Goal: Transaction & Acquisition: Purchase product/service

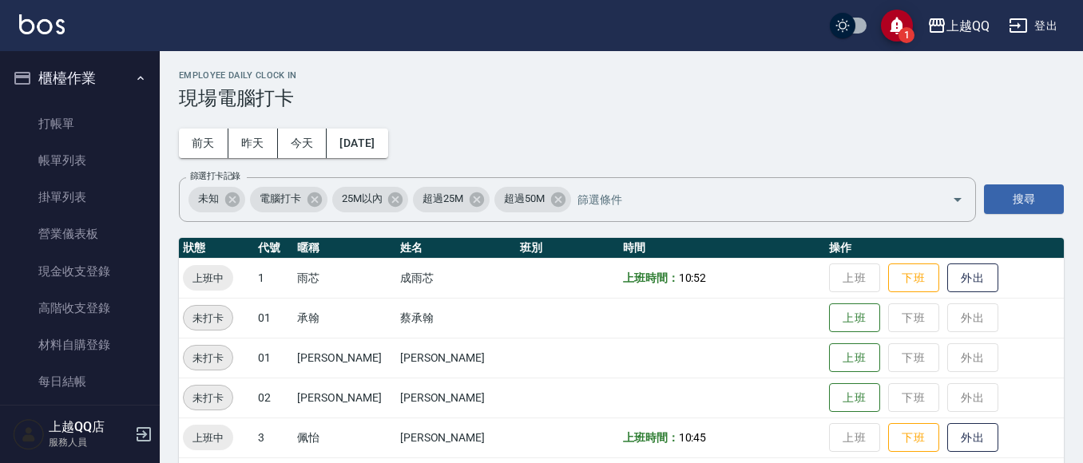
scroll to position [241, 0]
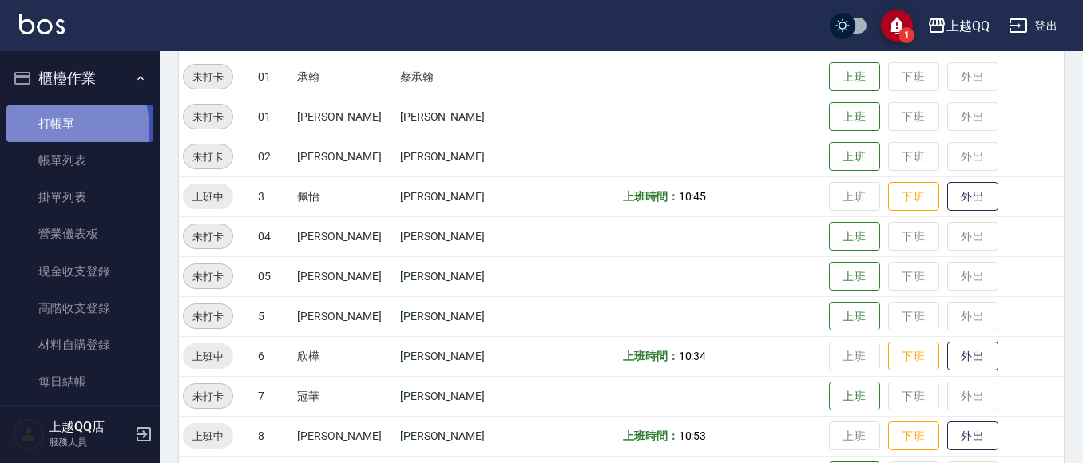
click at [44, 129] on link "打帳單" at bounding box center [79, 123] width 147 height 37
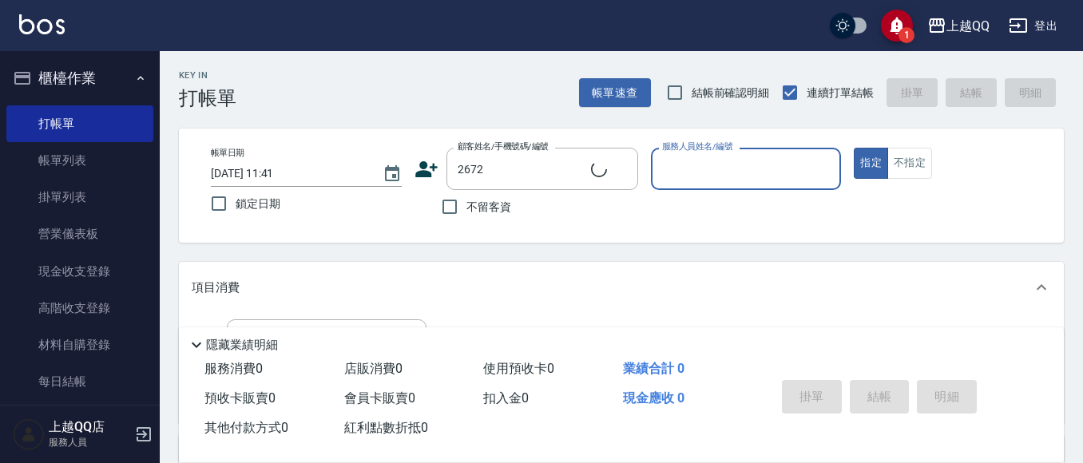
type input "[PERSON_NAME]/0937033340/2672"
type input "欣樺-6"
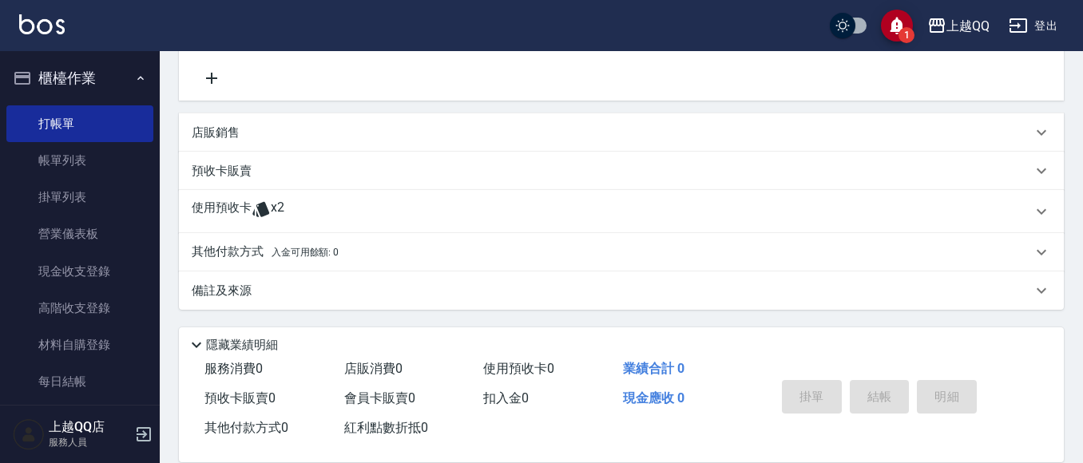
click at [284, 169] on div "預收卡販賣" at bounding box center [612, 171] width 840 height 17
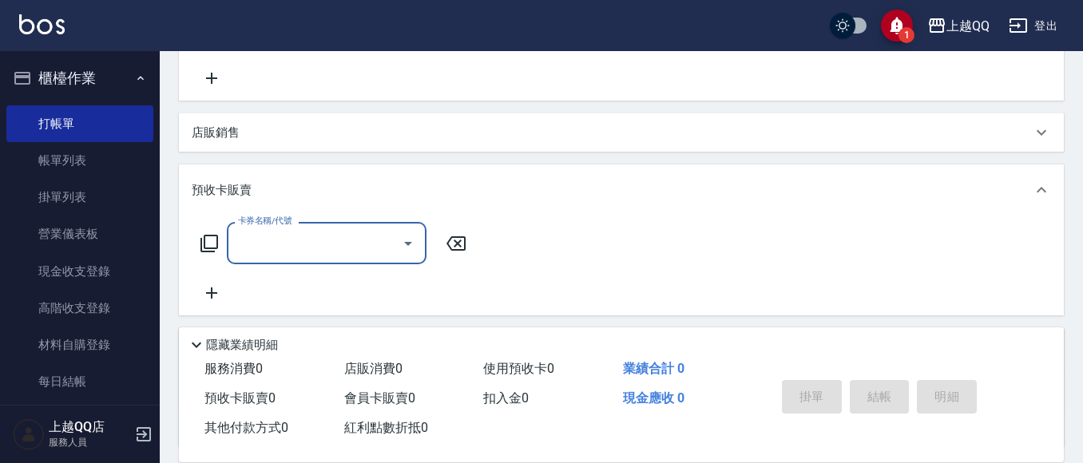
scroll to position [0, 0]
click at [205, 240] on icon at bounding box center [210, 244] width 18 height 18
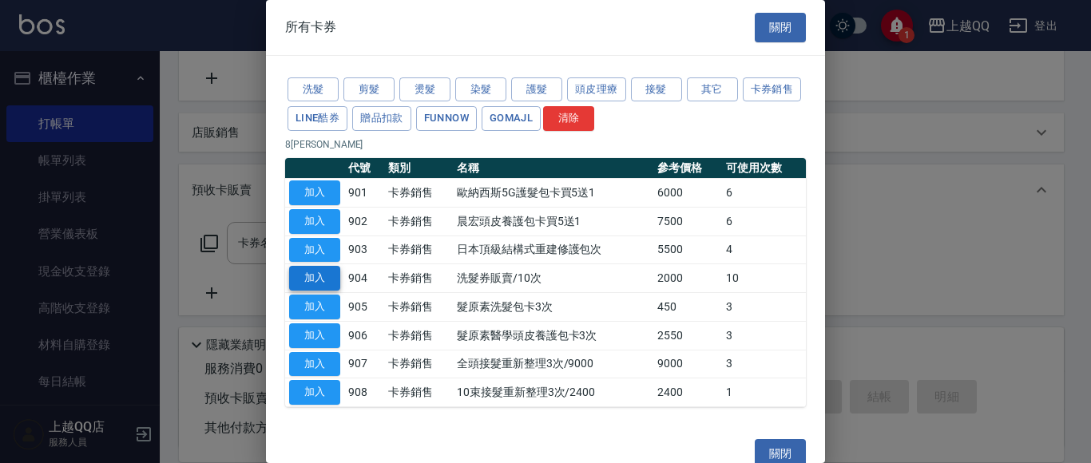
click at [334, 273] on button "加入" at bounding box center [314, 278] width 51 height 25
type input "洗髮券販賣/10次(904)"
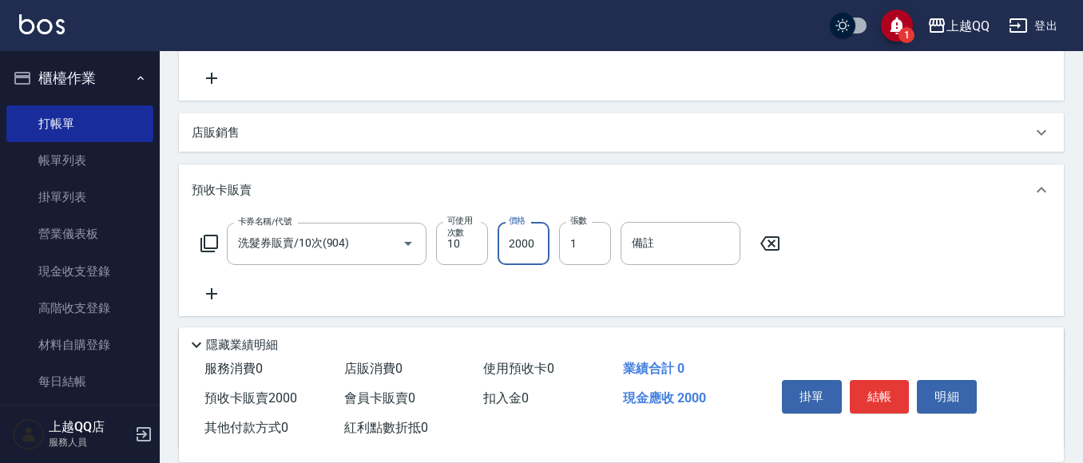
click at [536, 244] on input "2000" at bounding box center [524, 243] width 52 height 43
type input "2300"
click at [877, 393] on button "結帳" at bounding box center [880, 397] width 60 height 34
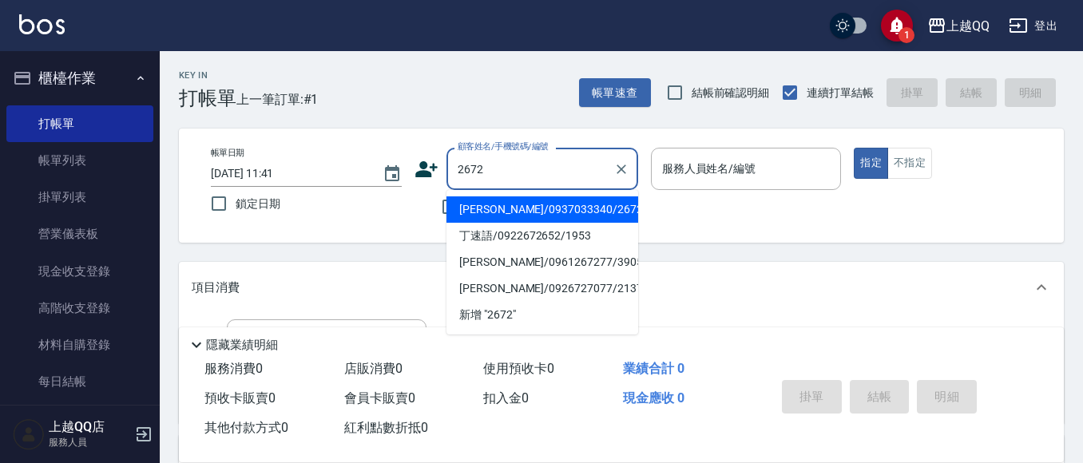
type input "[PERSON_NAME]/0937033340/2672"
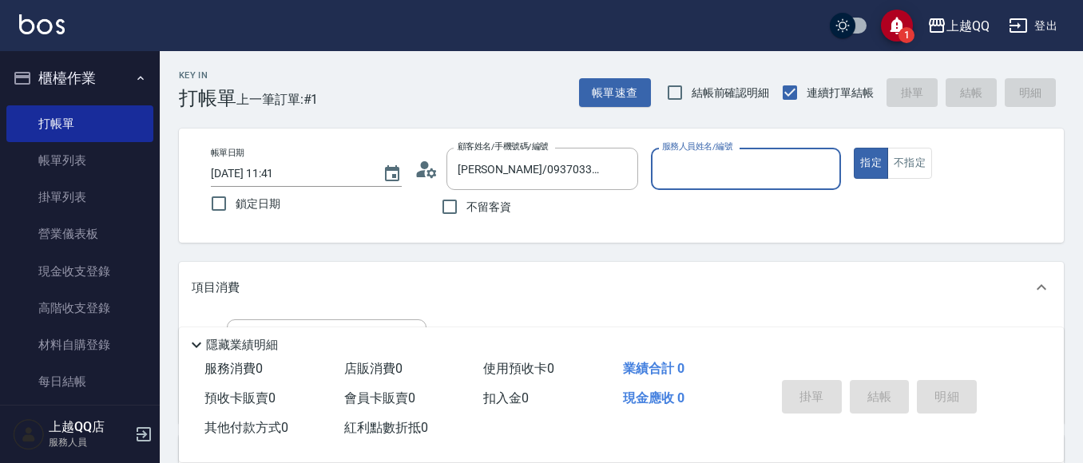
type input "欣樺-6"
click at [822, 169] on icon "Clear" at bounding box center [824, 169] width 16 height 16
click at [772, 205] on div "[PERSON_NAME] -8" at bounding box center [746, 210] width 191 height 26
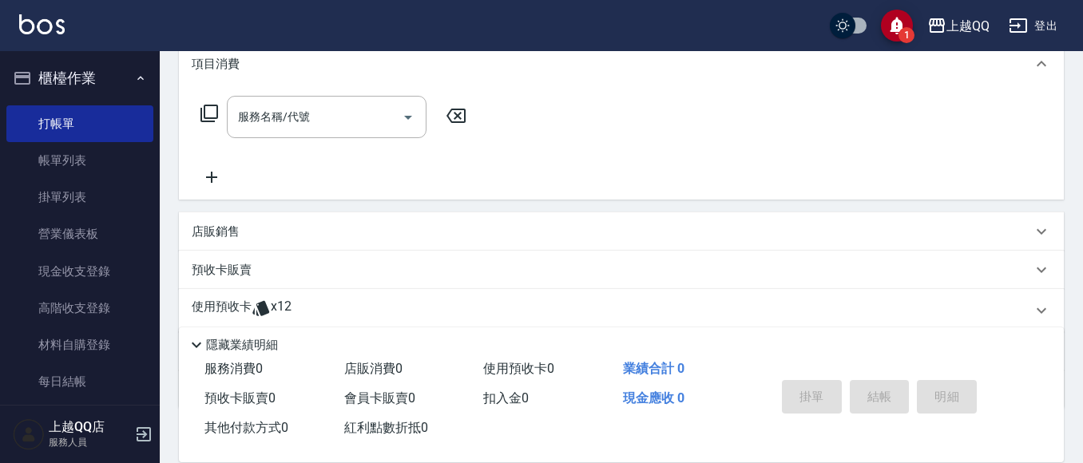
scroll to position [323, 0]
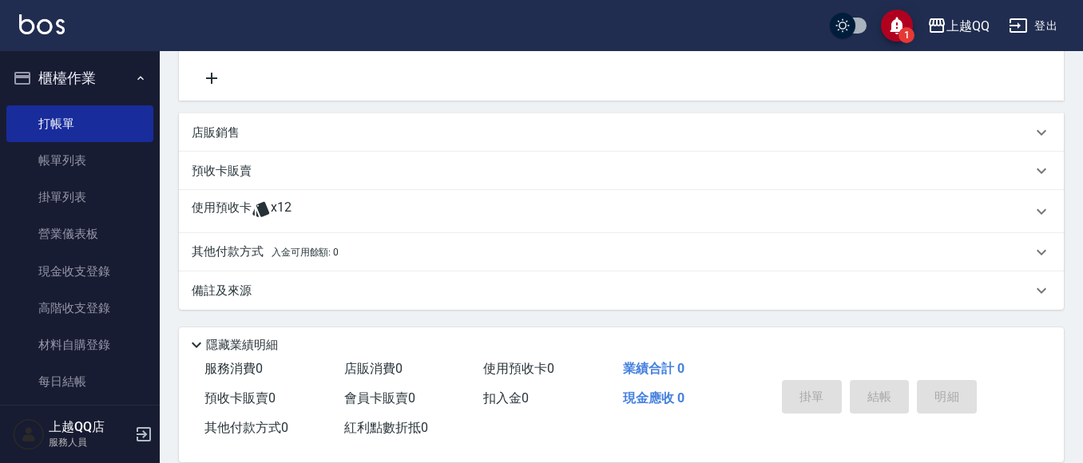
type input "[PERSON_NAME]-8"
click at [395, 212] on div "使用預收卡 x12" at bounding box center [612, 212] width 840 height 24
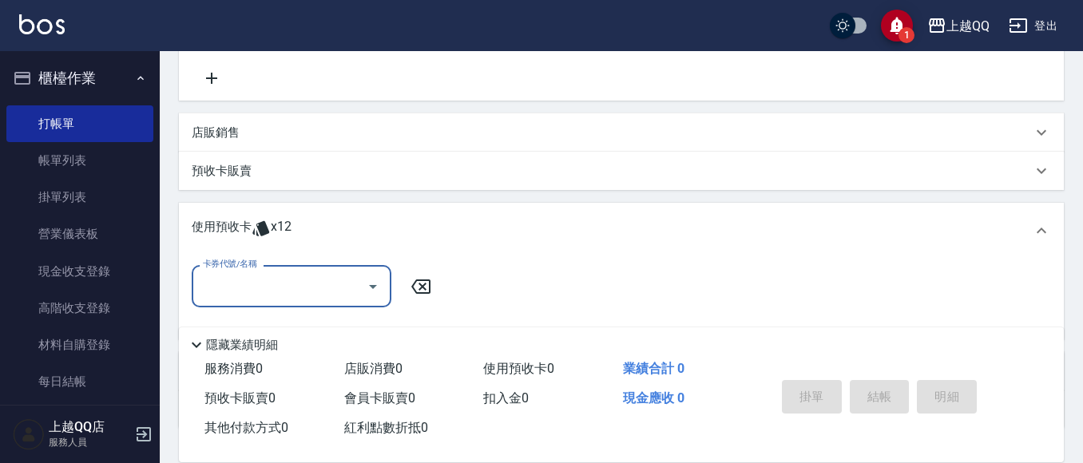
scroll to position [0, 0]
click at [373, 278] on icon "Open" at bounding box center [372, 286] width 19 height 19
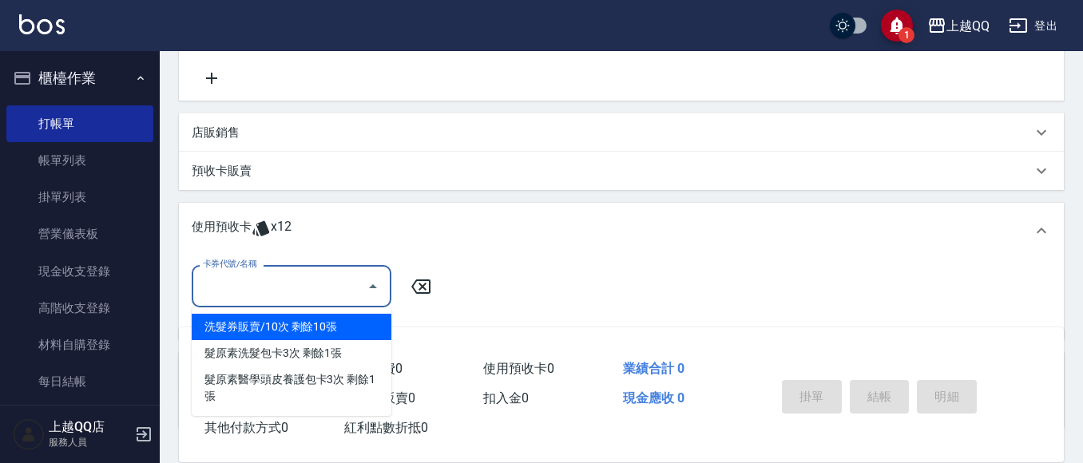
click at [367, 323] on div "洗髮券販賣/10次 剩餘10張" at bounding box center [292, 327] width 200 height 26
type input "洗髮券販賣/10次"
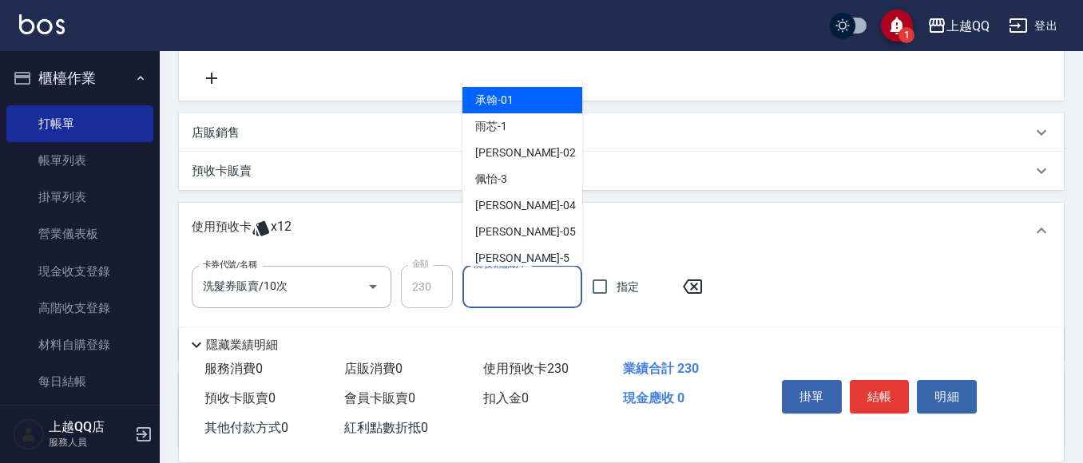
click at [512, 287] on div "洗-技術協助-1 洗-技術協助-1" at bounding box center [523, 287] width 120 height 42
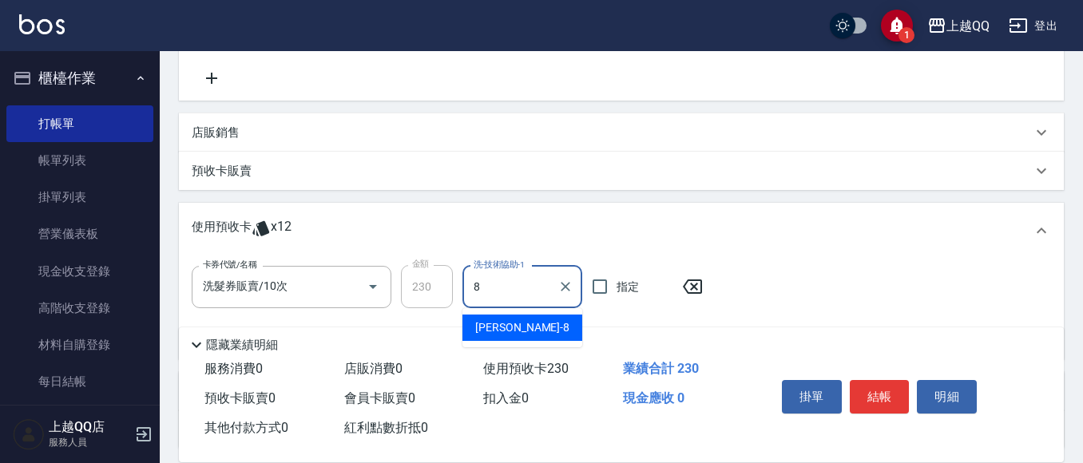
click at [512, 325] on div "[PERSON_NAME] -8" at bounding box center [523, 328] width 120 height 26
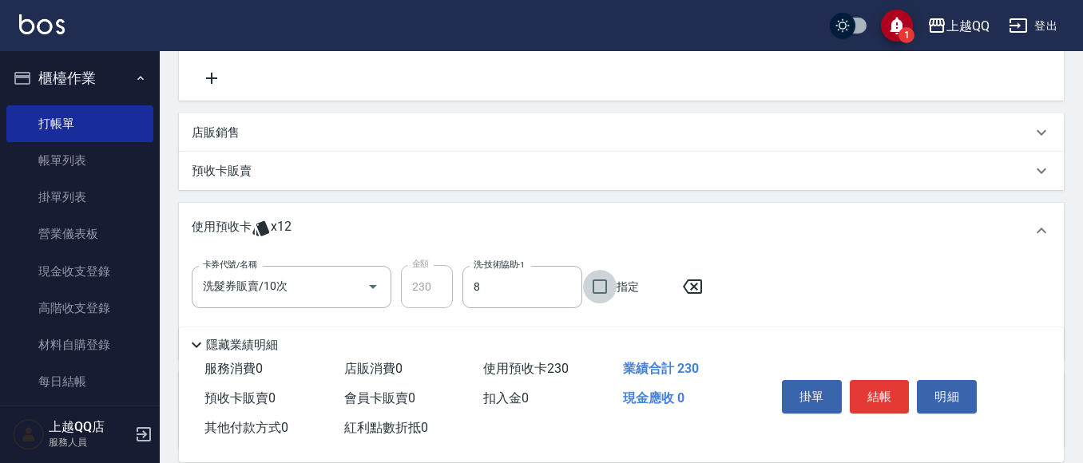
type input "[PERSON_NAME]-8"
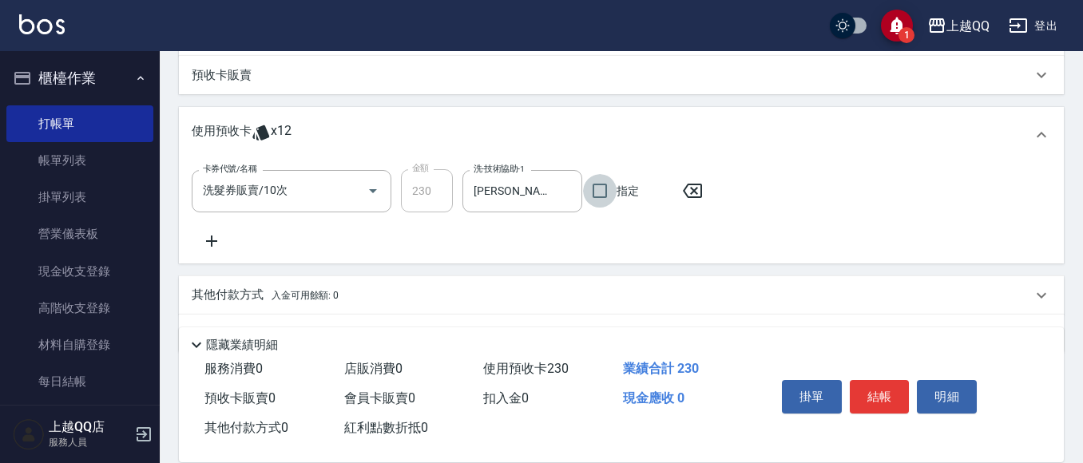
scroll to position [433, 0]
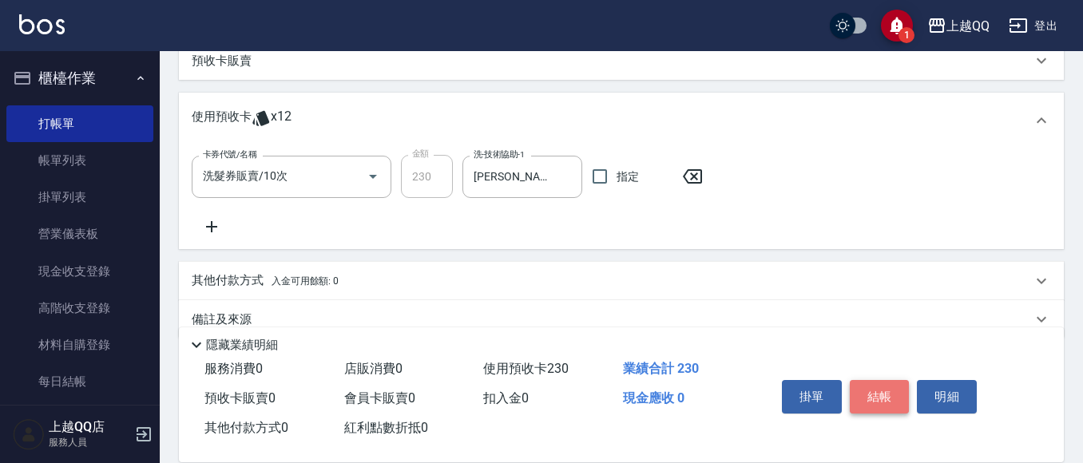
click at [875, 391] on button "結帳" at bounding box center [880, 397] width 60 height 34
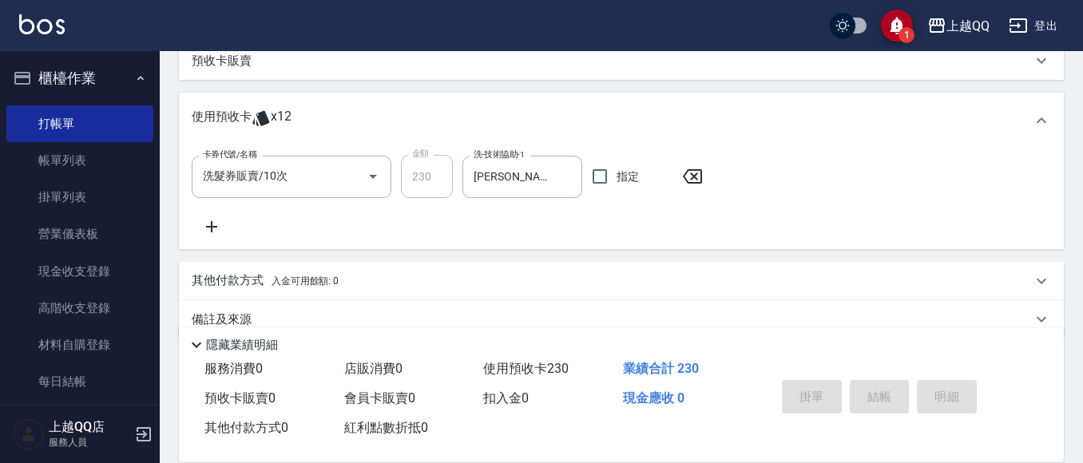
type input "[DATE] 11:42"
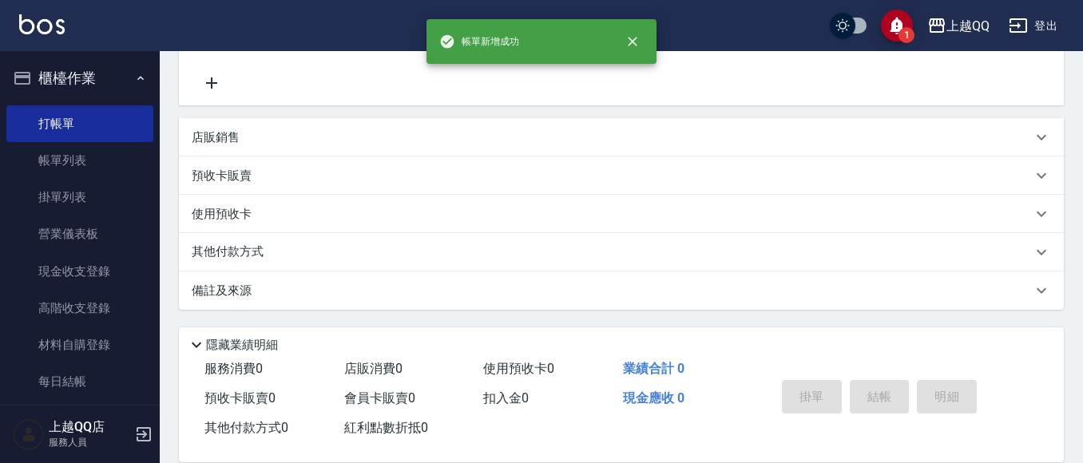
scroll to position [0, 0]
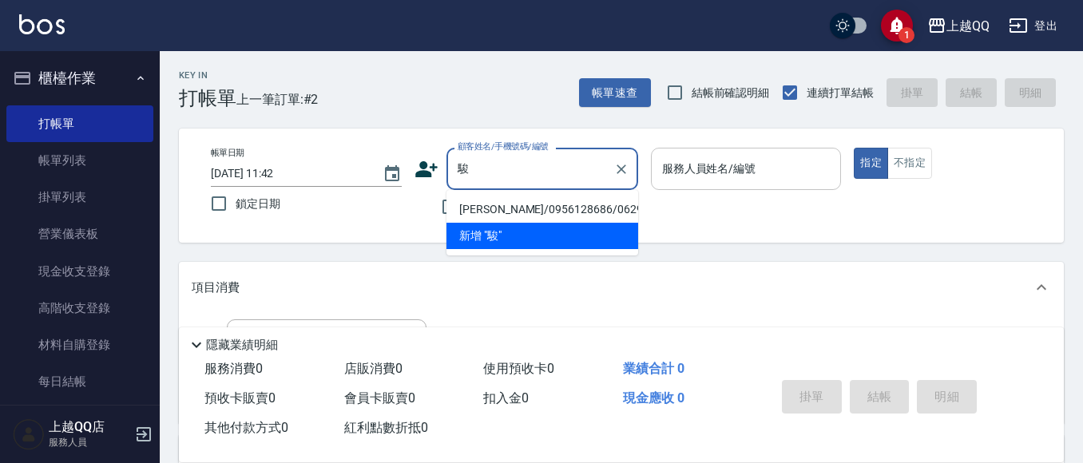
click at [522, 210] on li "[PERSON_NAME]/0956128686/0629" at bounding box center [543, 210] width 192 height 26
type input "[PERSON_NAME]/0956128686/0629"
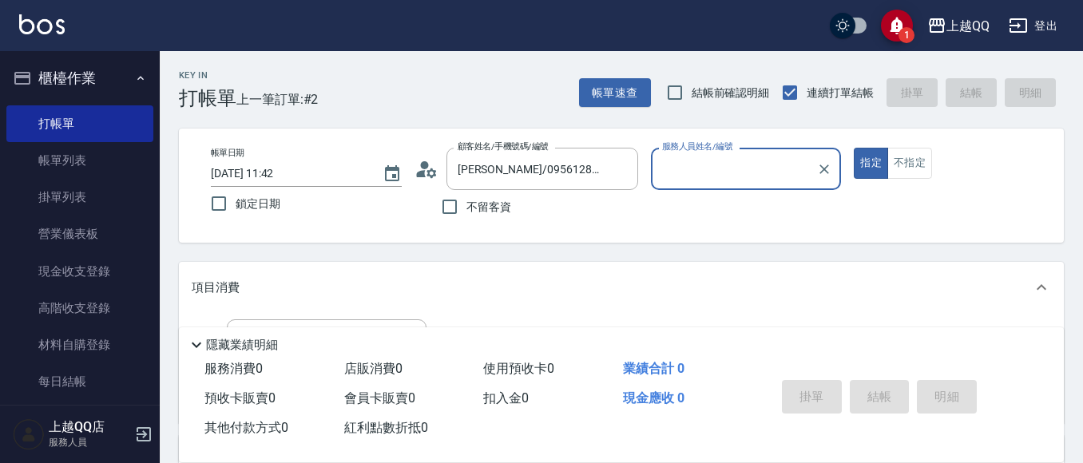
type input "[PERSON_NAME]-8"
click at [854, 148] on button "指定" at bounding box center [871, 163] width 34 height 31
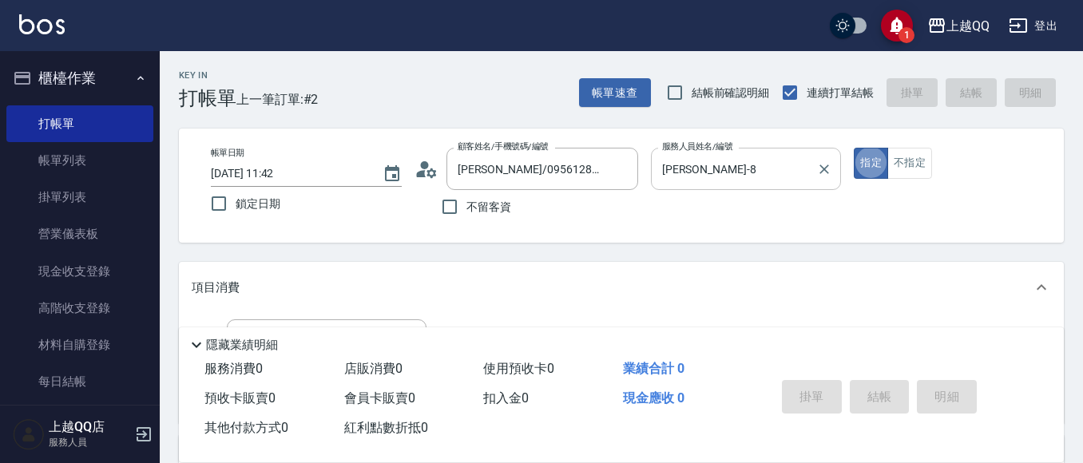
type button "true"
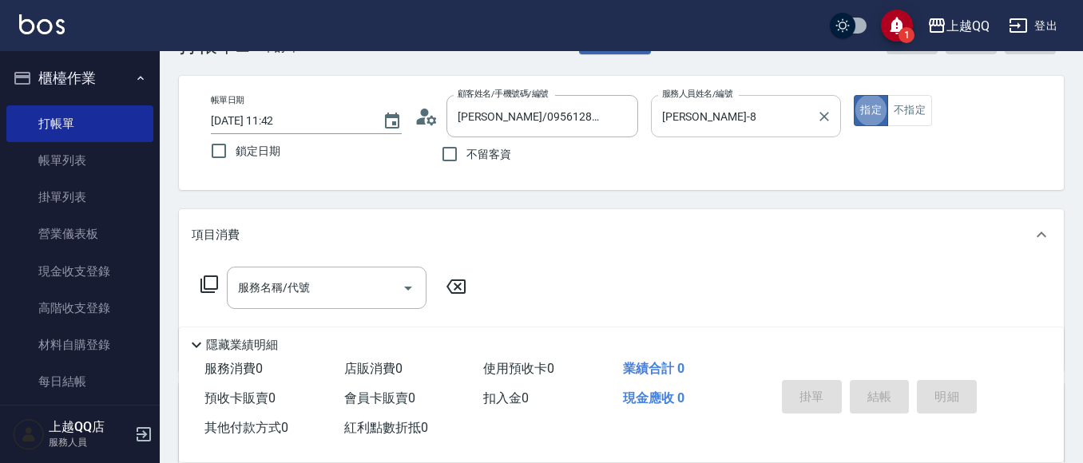
scroll to position [106, 0]
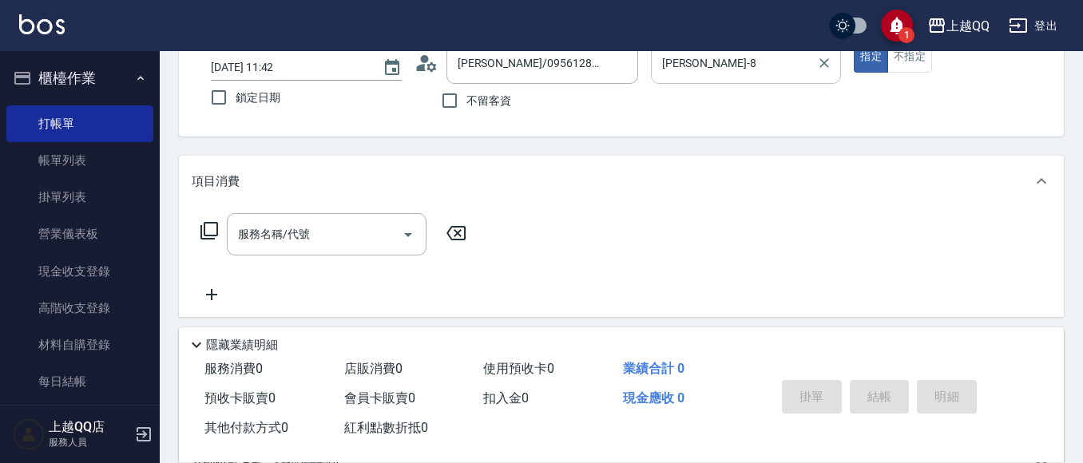
click at [216, 224] on icon at bounding box center [210, 231] width 18 height 18
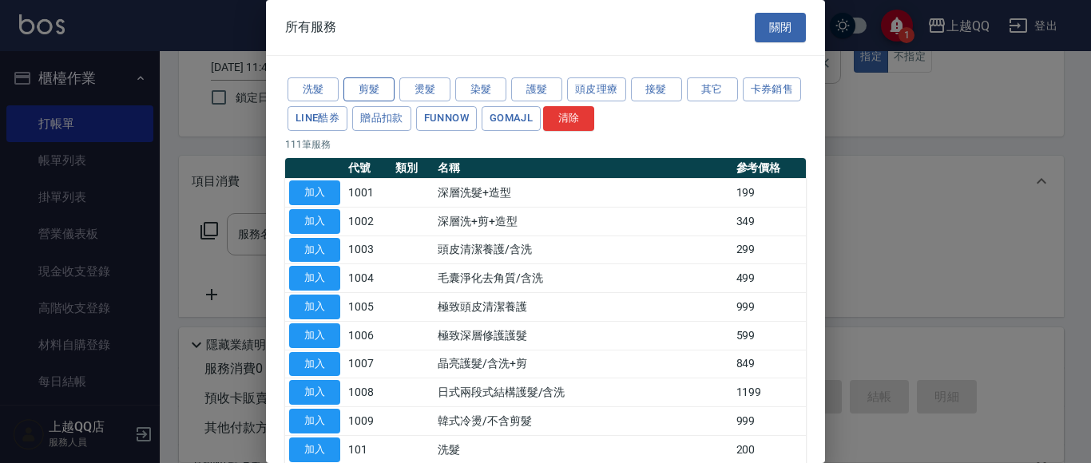
click at [359, 88] on button "剪髮" at bounding box center [369, 89] width 51 height 25
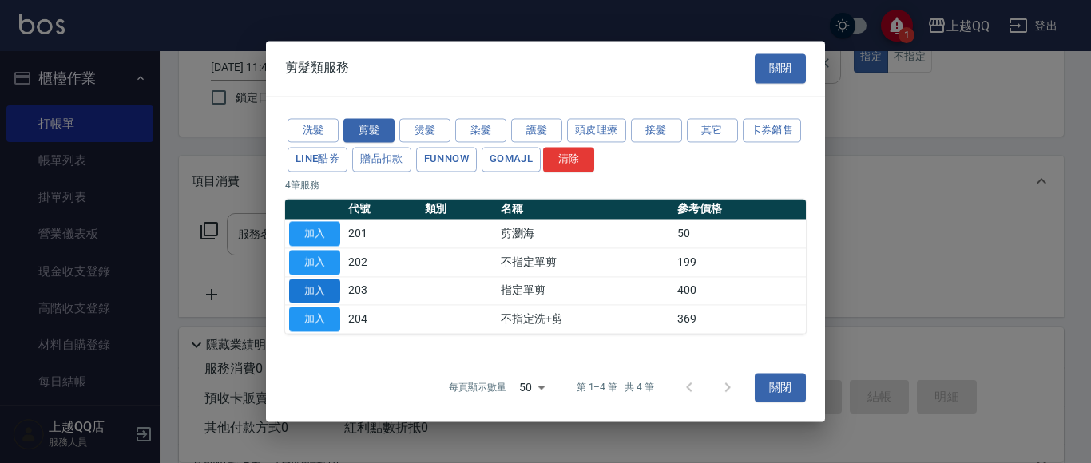
click at [325, 284] on button "加入" at bounding box center [314, 291] width 51 height 25
type input "指定單剪(203)"
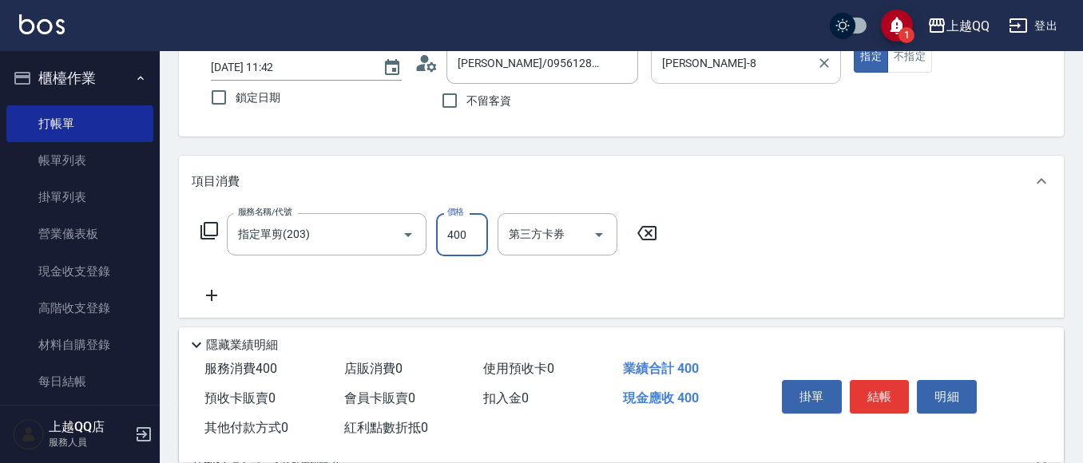
click at [486, 236] on input "400" at bounding box center [462, 234] width 52 height 43
type input "350"
click at [870, 391] on button "結帳" at bounding box center [880, 397] width 60 height 34
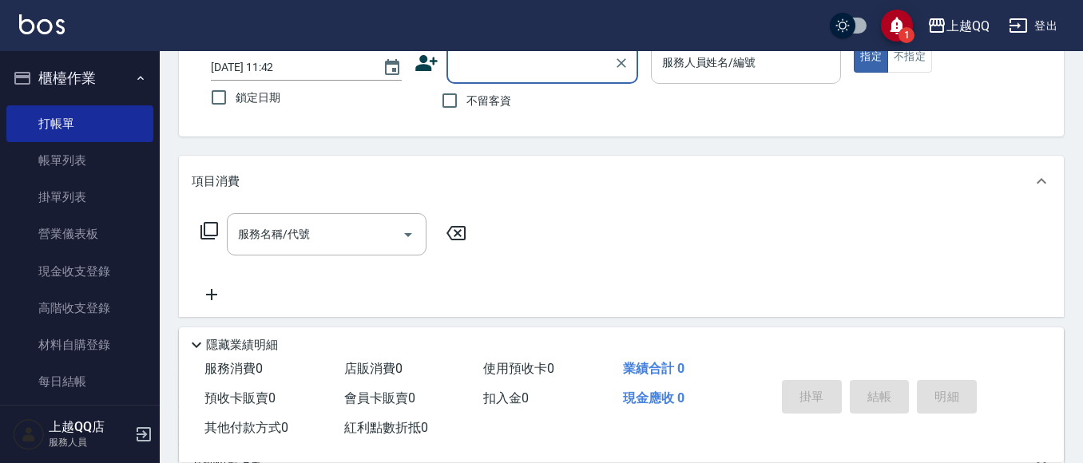
click at [55, 87] on button "櫃檯作業" at bounding box center [79, 79] width 147 height 42
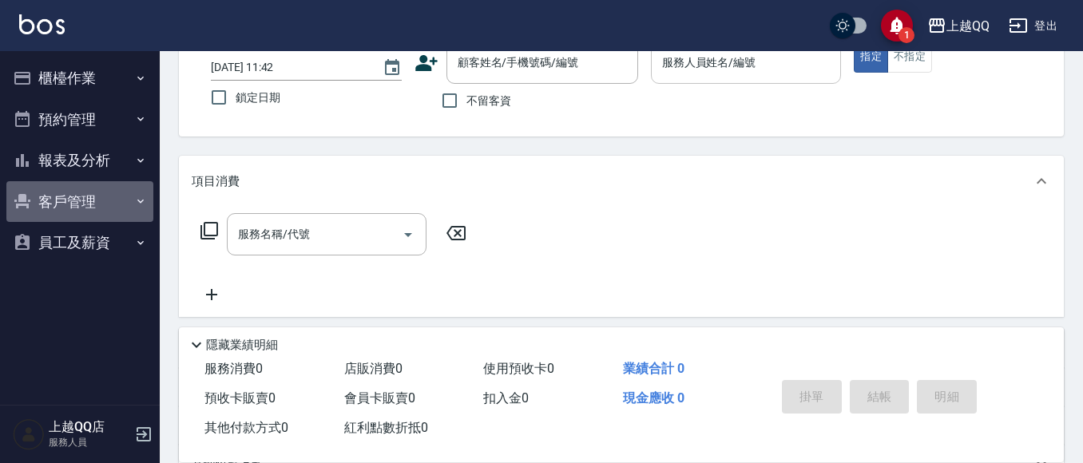
click at [78, 209] on button "客戶管理" at bounding box center [79, 202] width 147 height 42
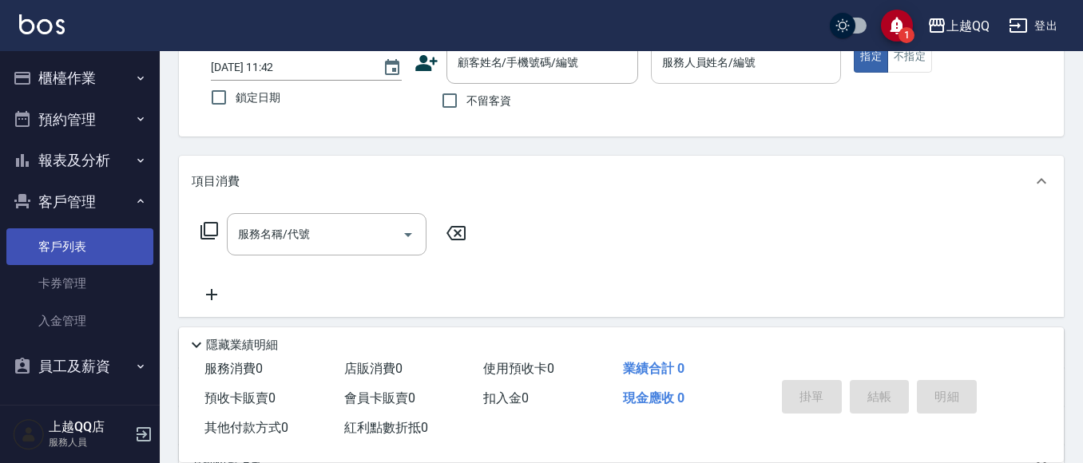
click at [76, 248] on link "客戶列表" at bounding box center [79, 246] width 147 height 37
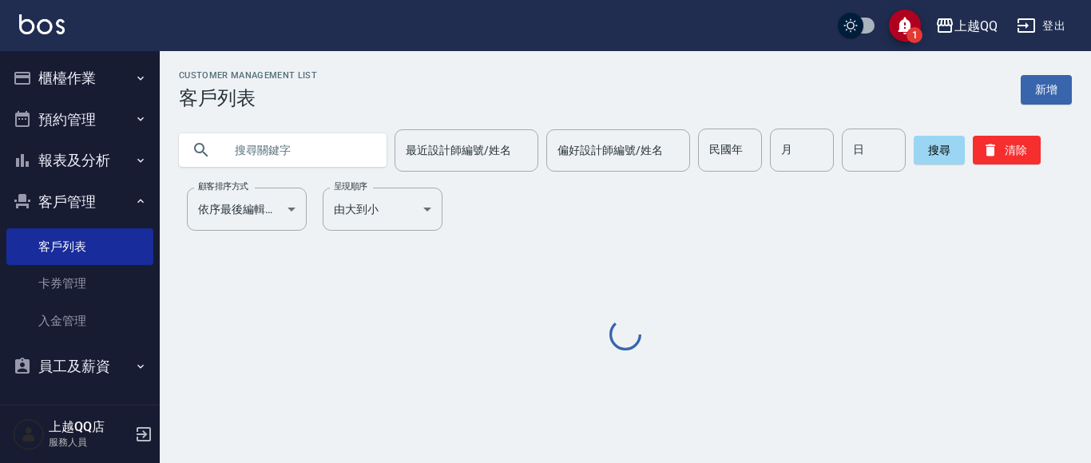
click at [239, 145] on input "text" at bounding box center [299, 150] width 150 height 43
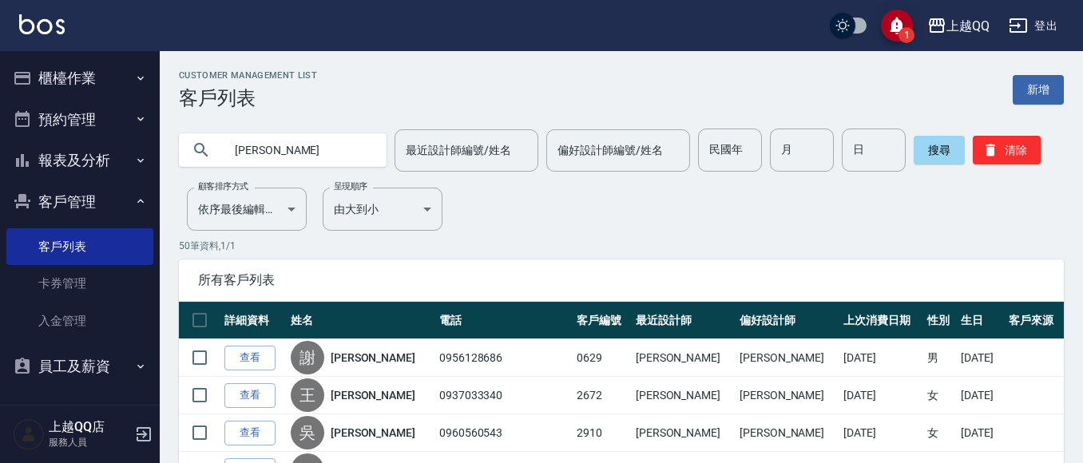
type input "[PERSON_NAME]"
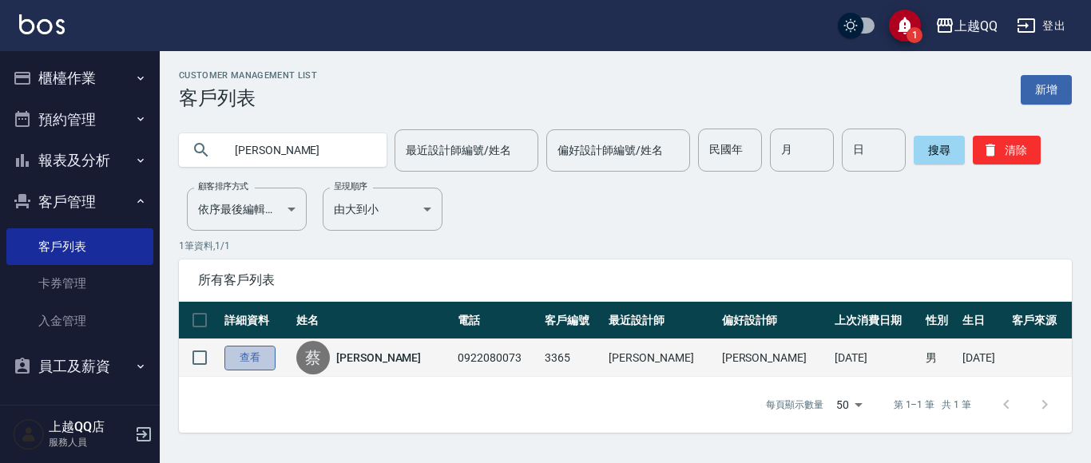
click at [238, 362] on link "查看" at bounding box center [249, 358] width 51 height 25
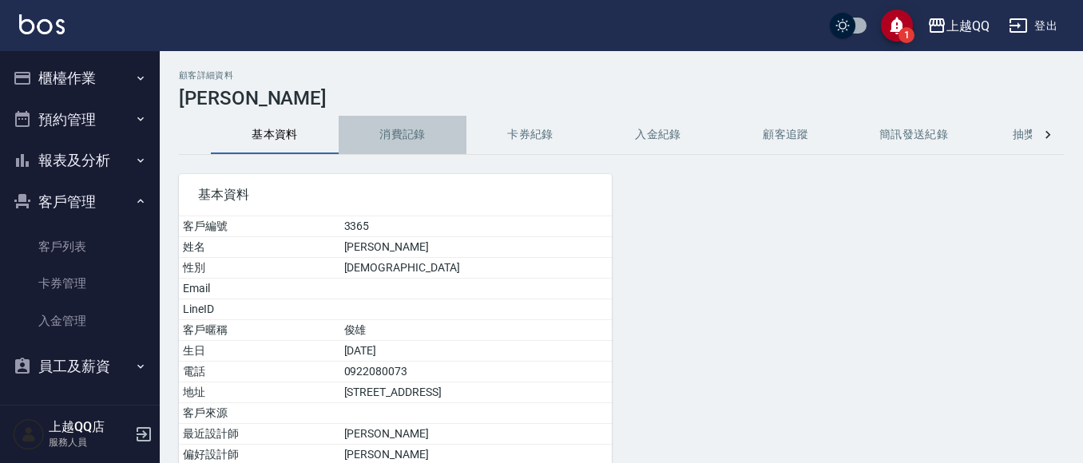
click at [400, 133] on button "消費記錄" at bounding box center [403, 135] width 128 height 38
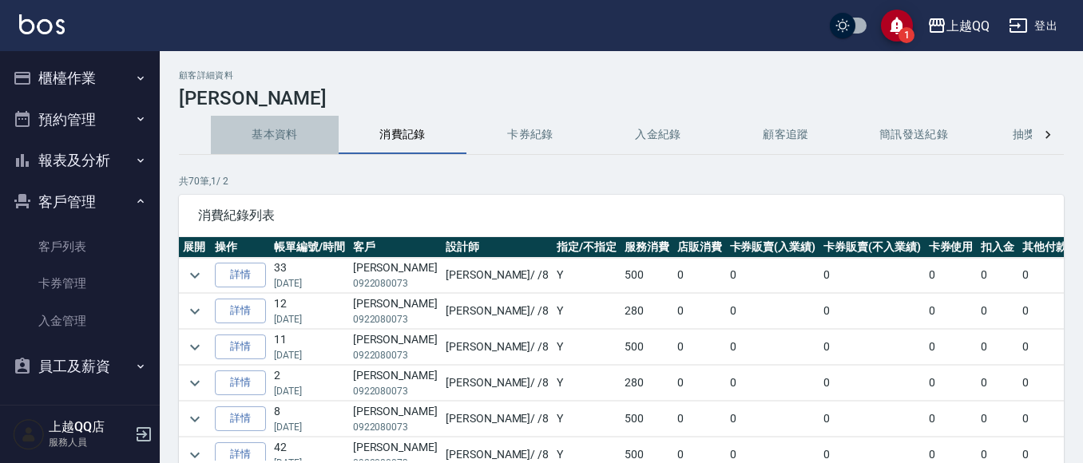
click at [272, 129] on button "基本資料" at bounding box center [275, 135] width 128 height 38
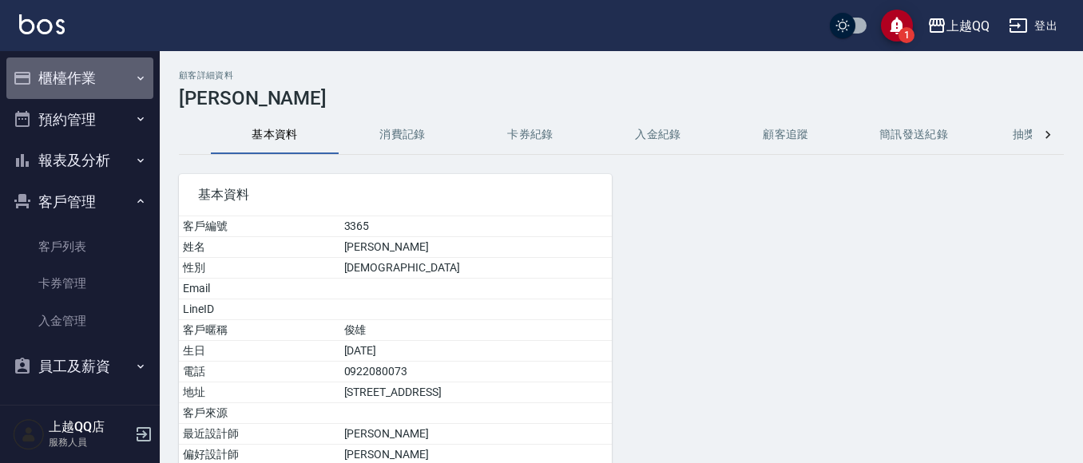
click at [81, 67] on button "櫃檯作業" at bounding box center [79, 79] width 147 height 42
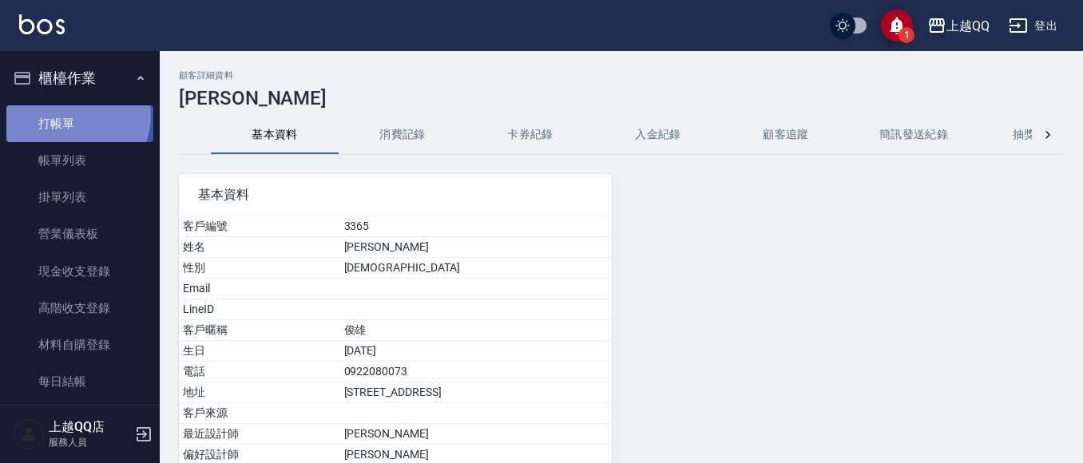
click at [68, 114] on link "打帳單" at bounding box center [79, 123] width 147 height 37
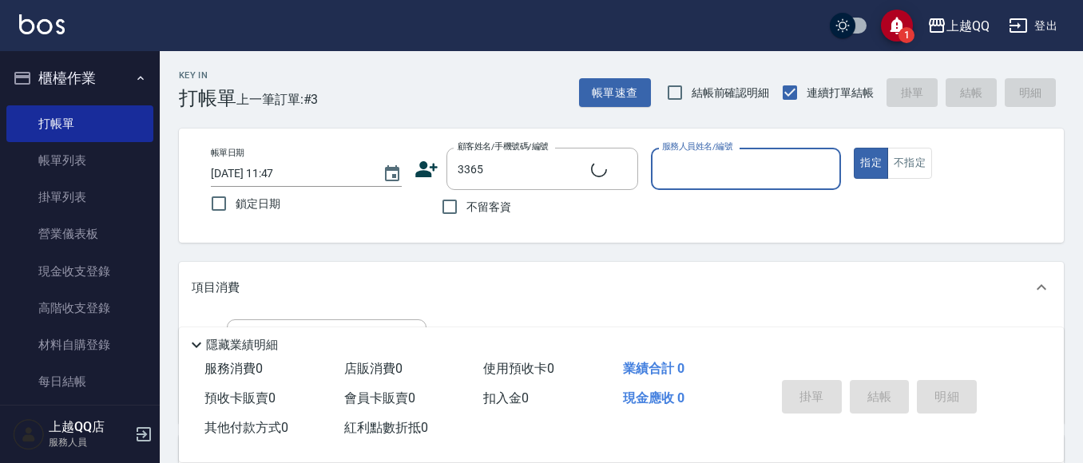
type input "[PERSON_NAME]/0922080073/3365"
type input "[PERSON_NAME]-8"
click at [854, 148] on button "指定" at bounding box center [871, 163] width 34 height 31
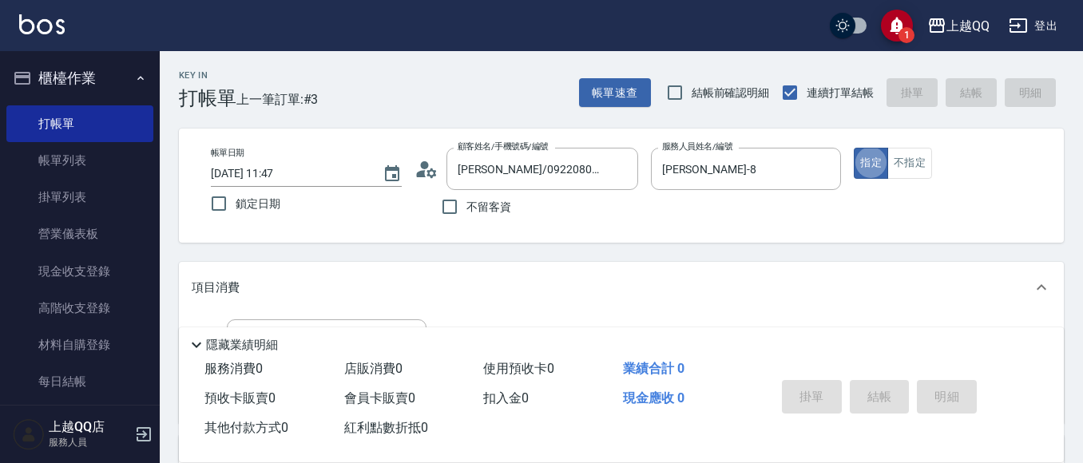
type button "true"
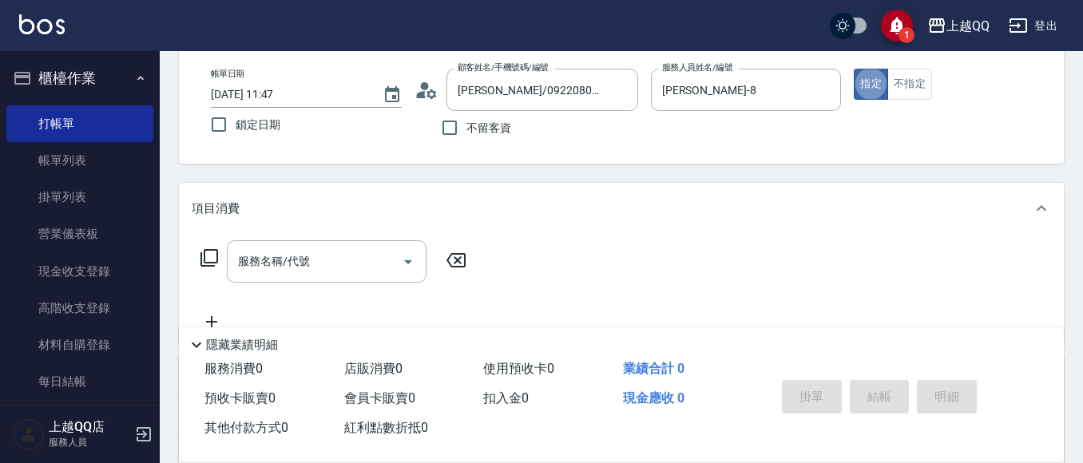
scroll to position [94, 0]
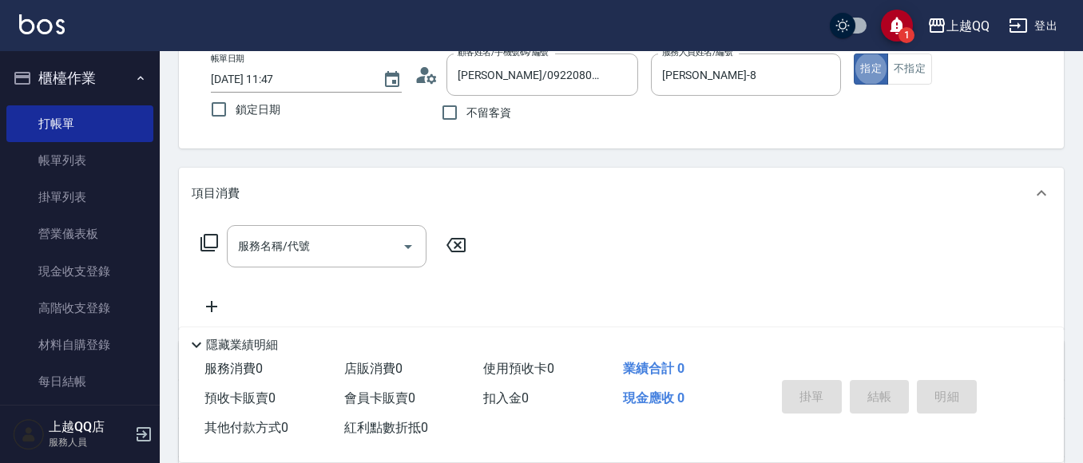
click at [207, 244] on icon at bounding box center [209, 242] width 19 height 19
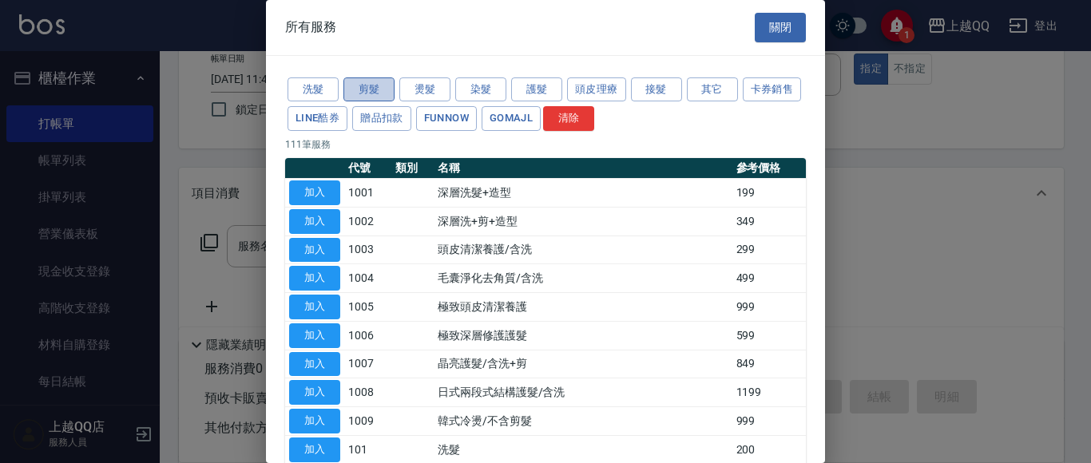
click at [378, 78] on button "剪髮" at bounding box center [369, 89] width 51 height 25
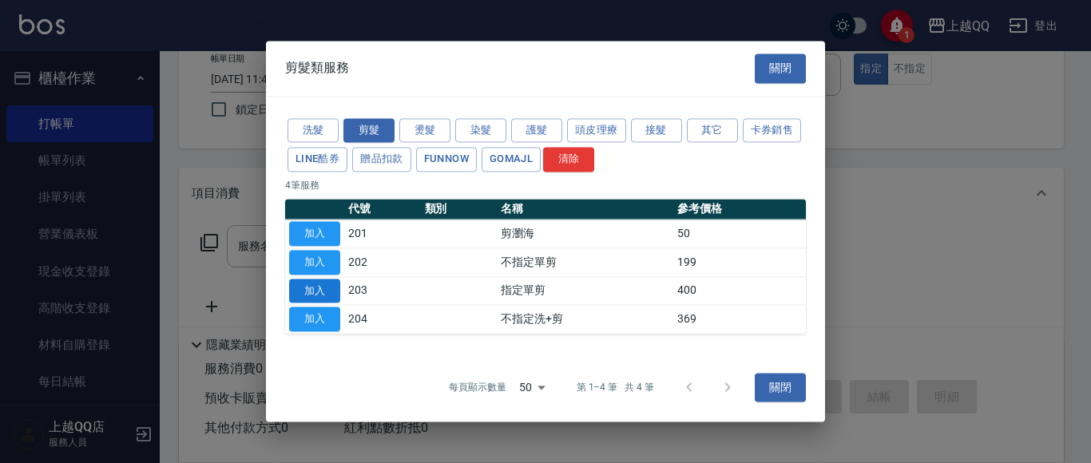
click at [321, 288] on button "加入" at bounding box center [314, 291] width 51 height 25
type input "指定單剪(203)"
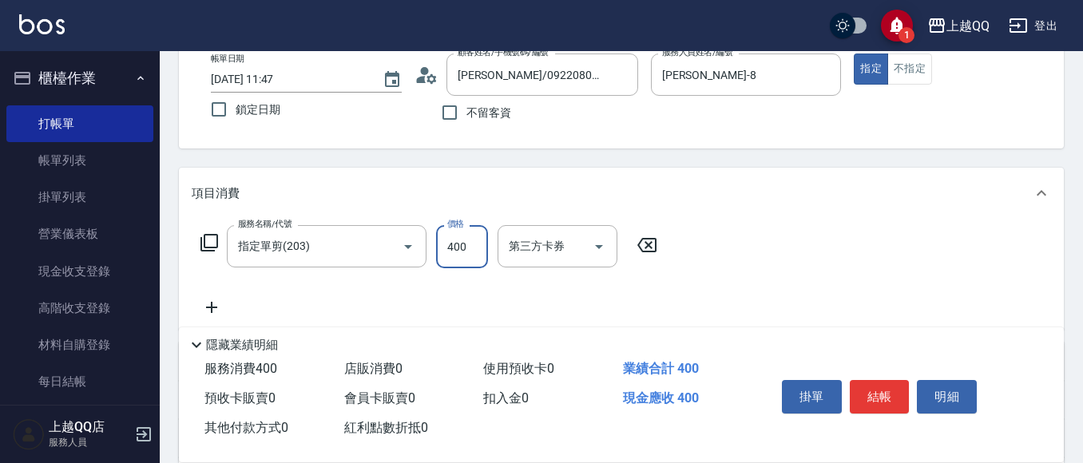
click at [482, 238] on input "400" at bounding box center [462, 246] width 52 height 43
type input "280"
click at [884, 399] on button "結帳" at bounding box center [880, 397] width 60 height 34
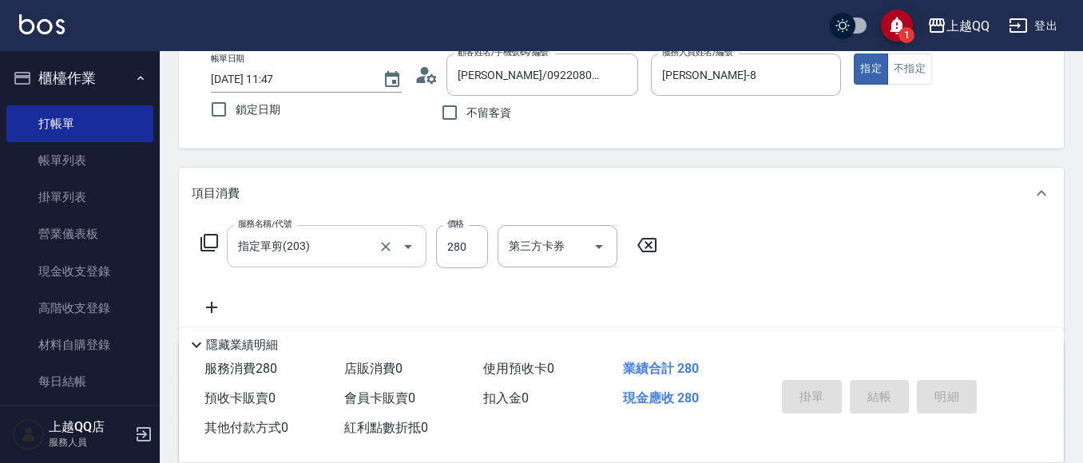
type input "[DATE] 11:48"
